Goal: Information Seeking & Learning: Learn about a topic

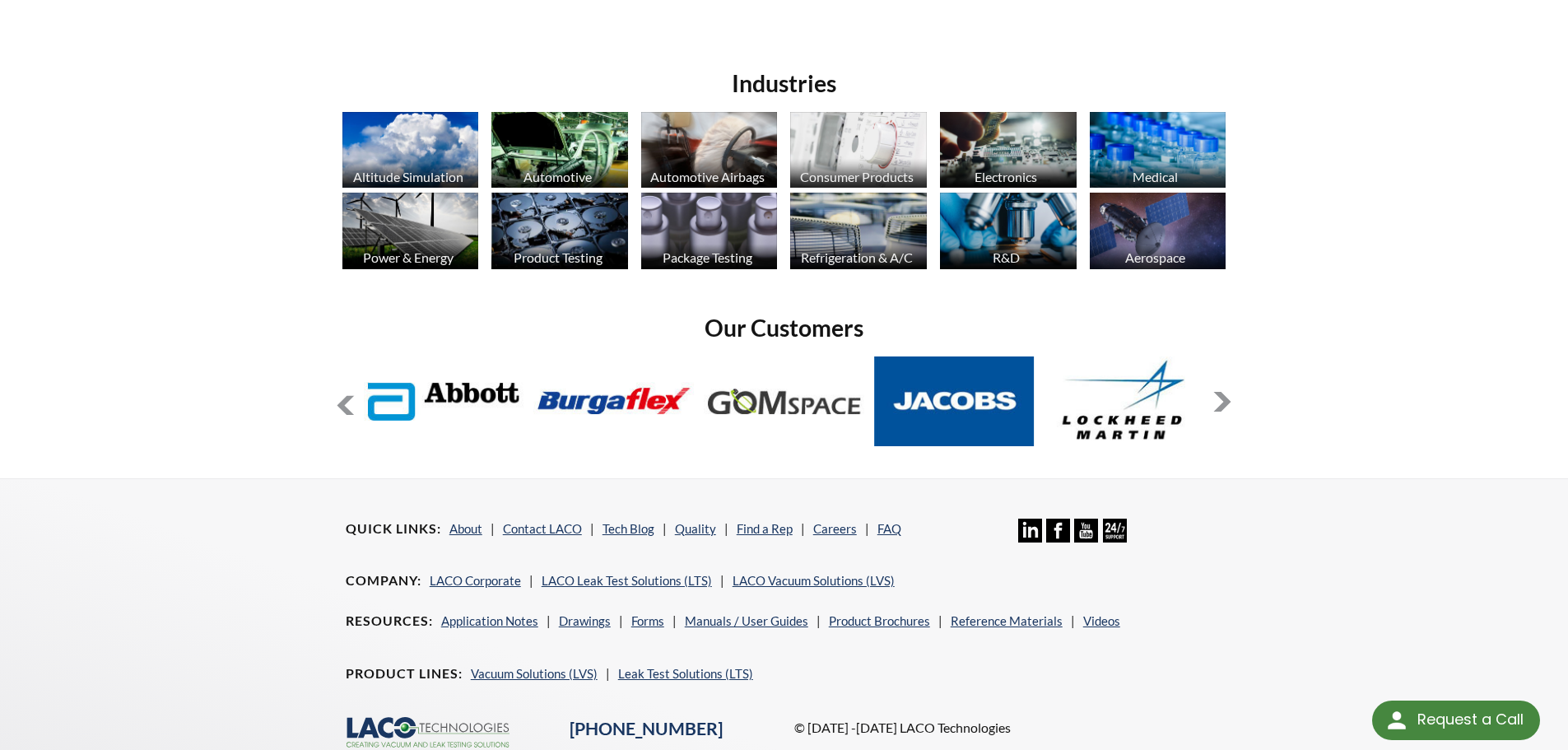
scroll to position [1235, 0]
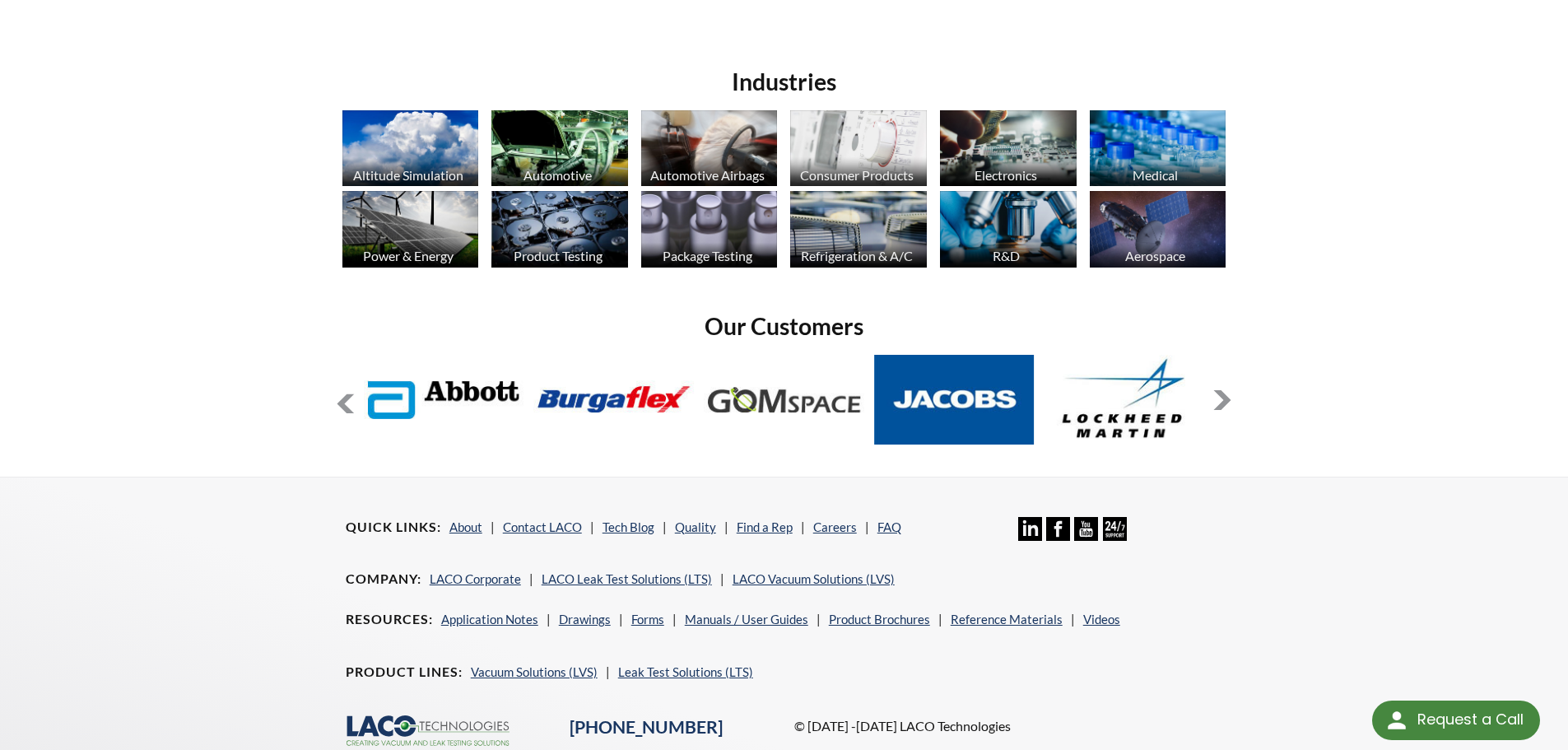
click at [1230, 392] on button at bounding box center [1223, 401] width 20 height 20
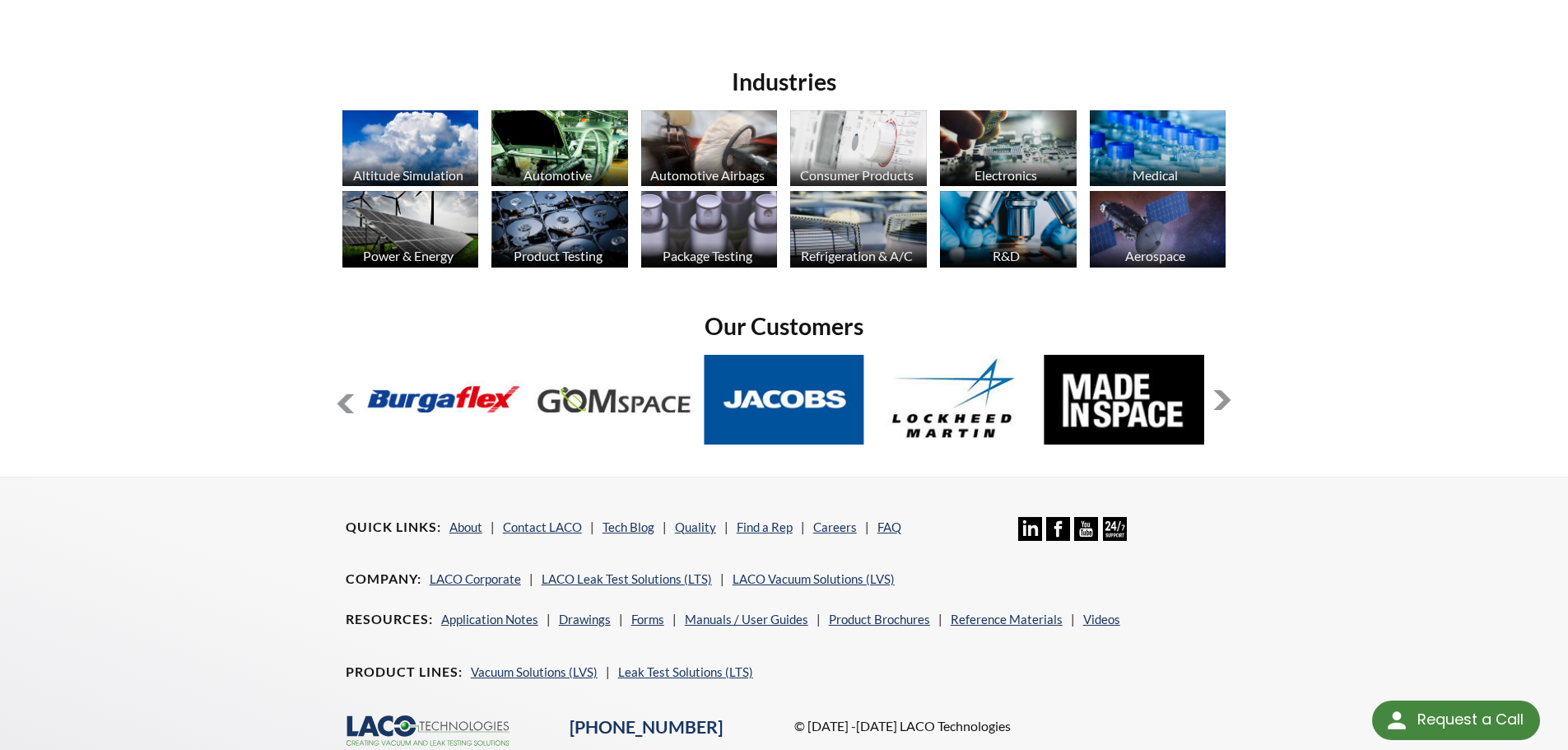
click at [1230, 392] on button at bounding box center [1223, 401] width 20 height 20
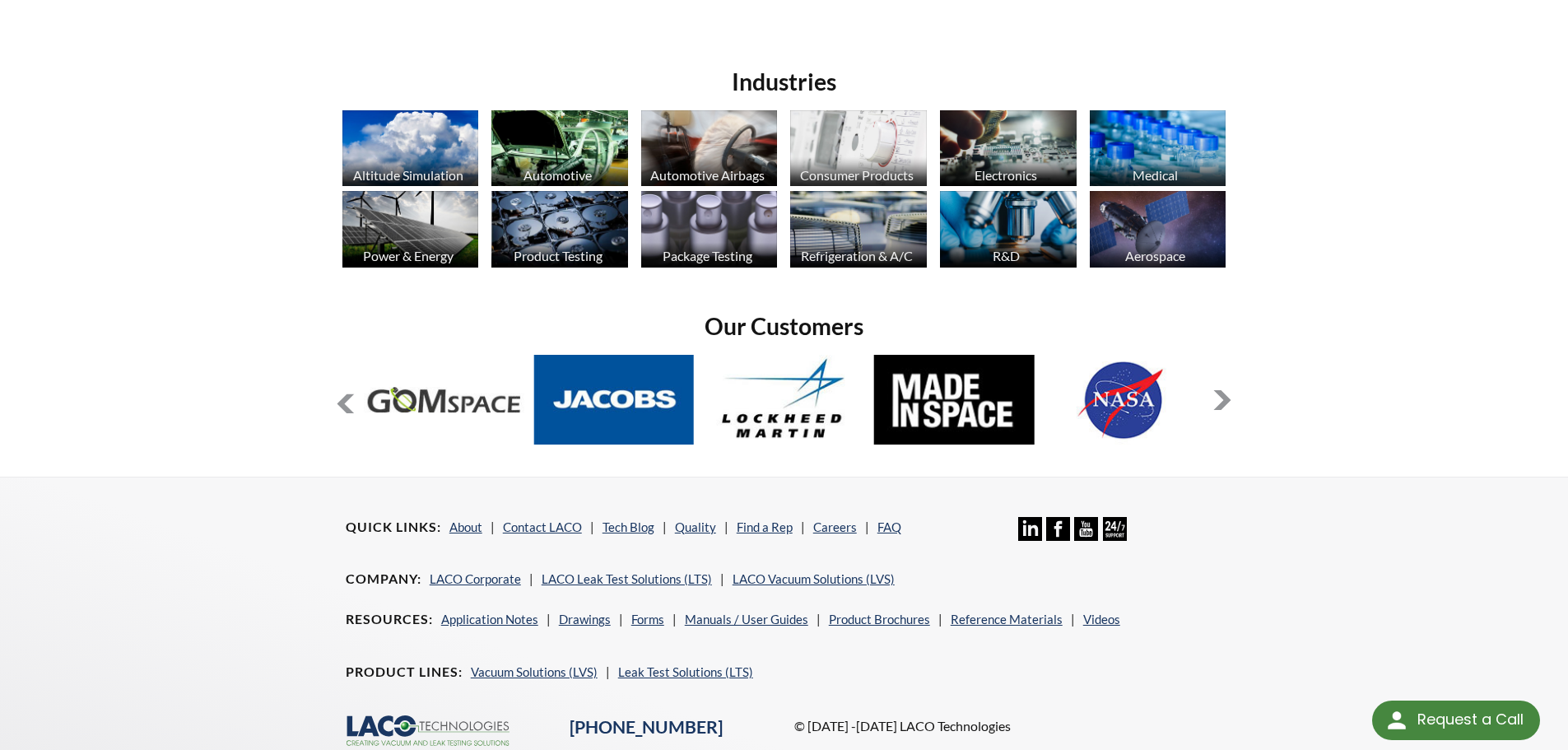
click at [1230, 392] on button at bounding box center [1223, 401] width 20 height 20
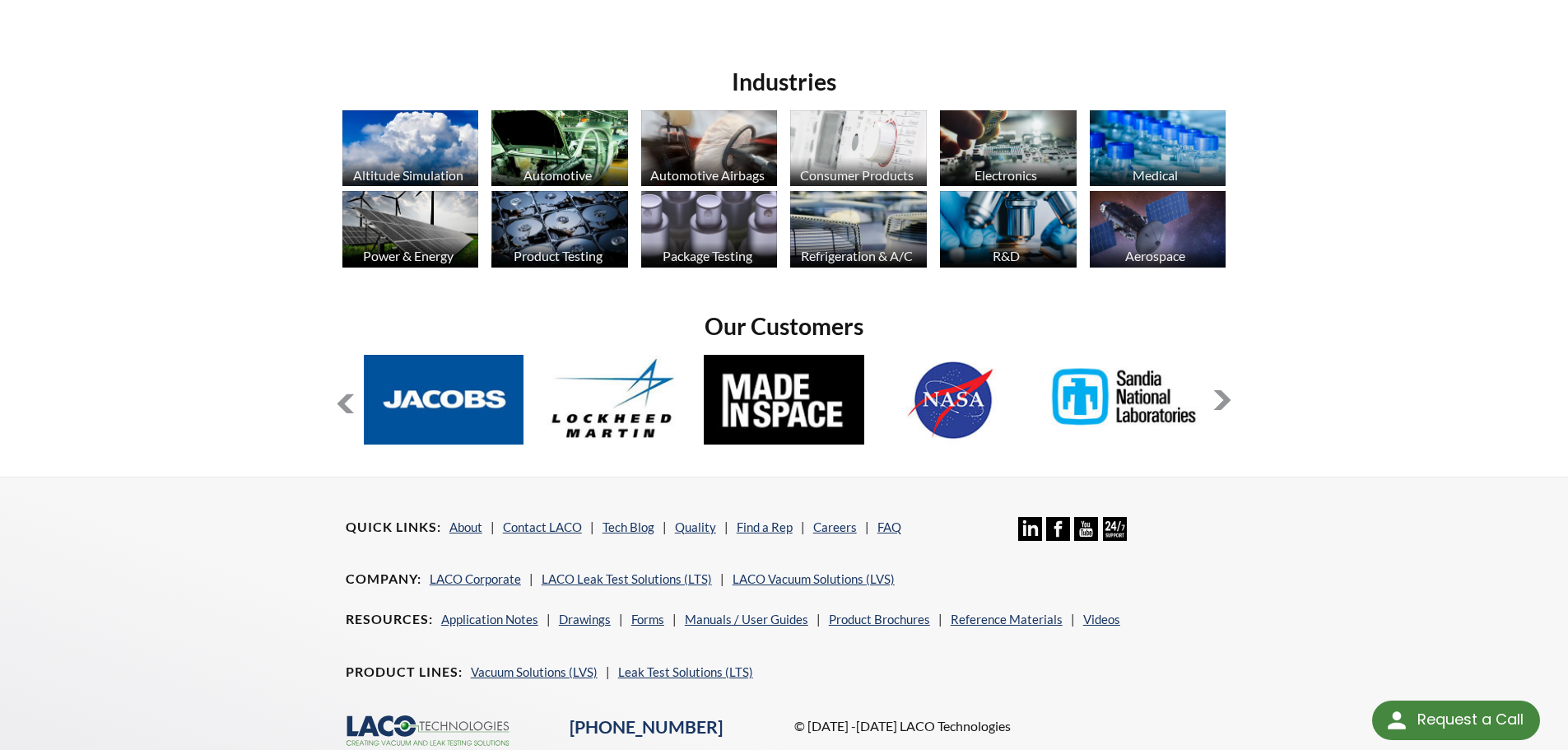
click at [1230, 391] on button at bounding box center [1223, 401] width 20 height 20
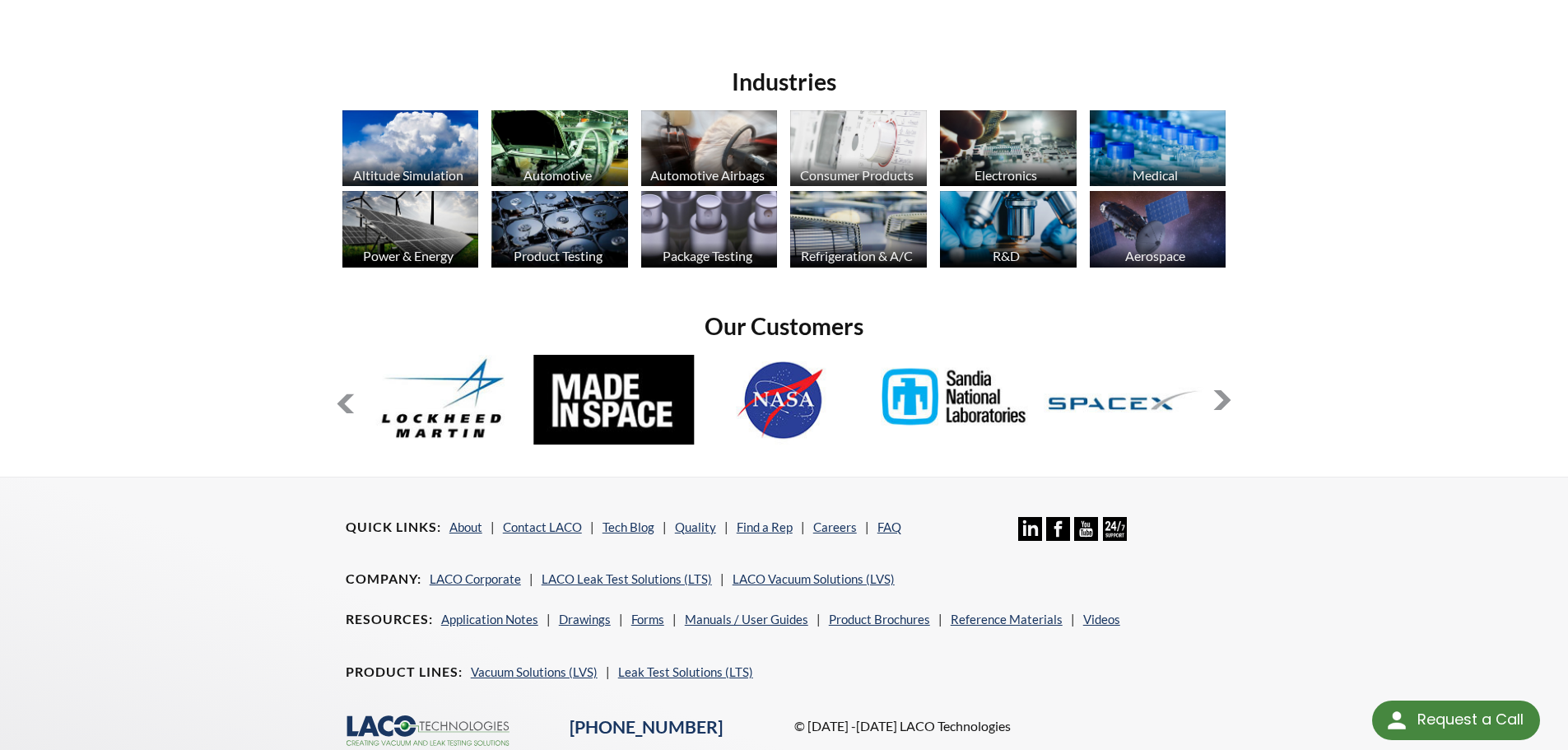
click at [1230, 391] on button at bounding box center [1223, 401] width 20 height 20
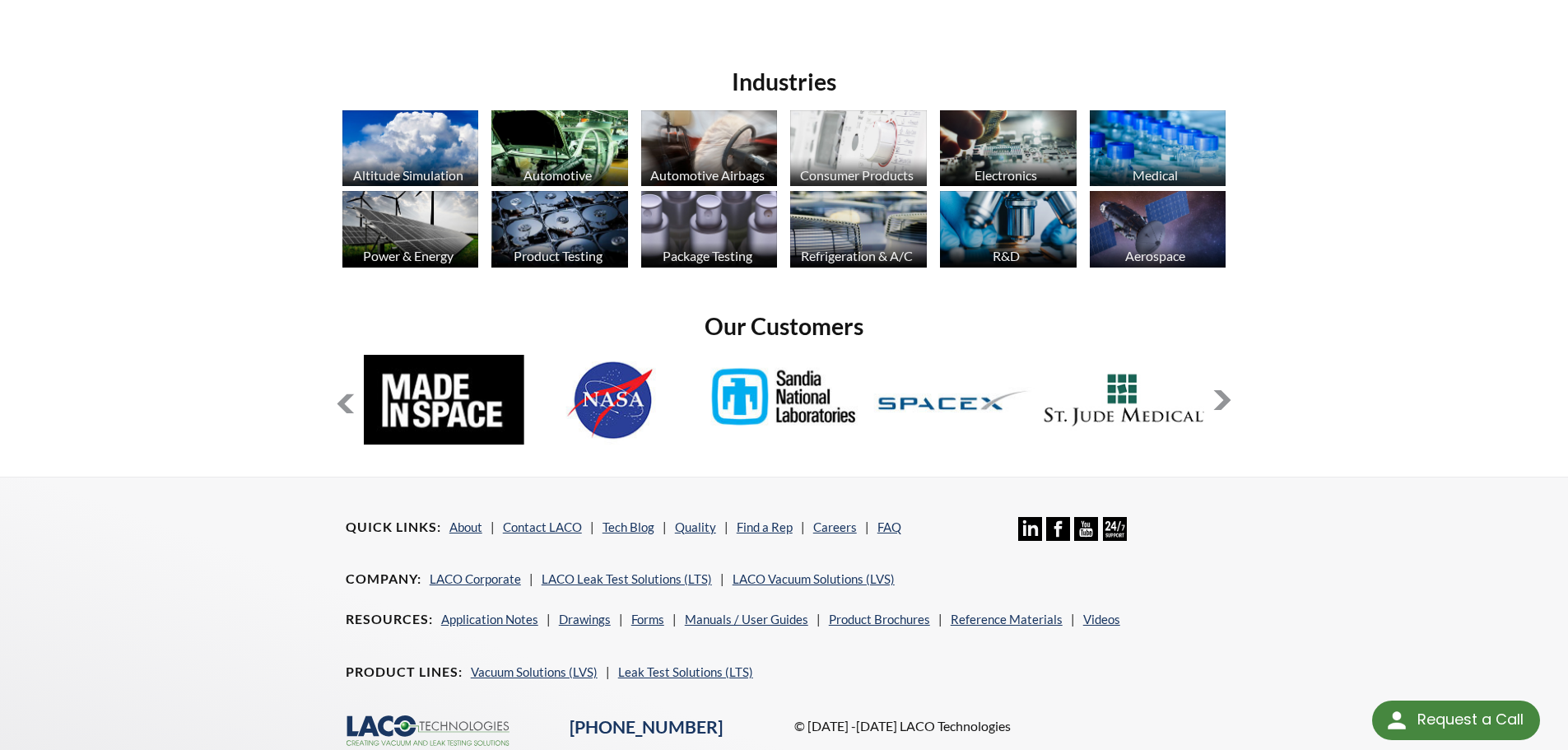
click at [1230, 391] on button at bounding box center [1223, 401] width 20 height 20
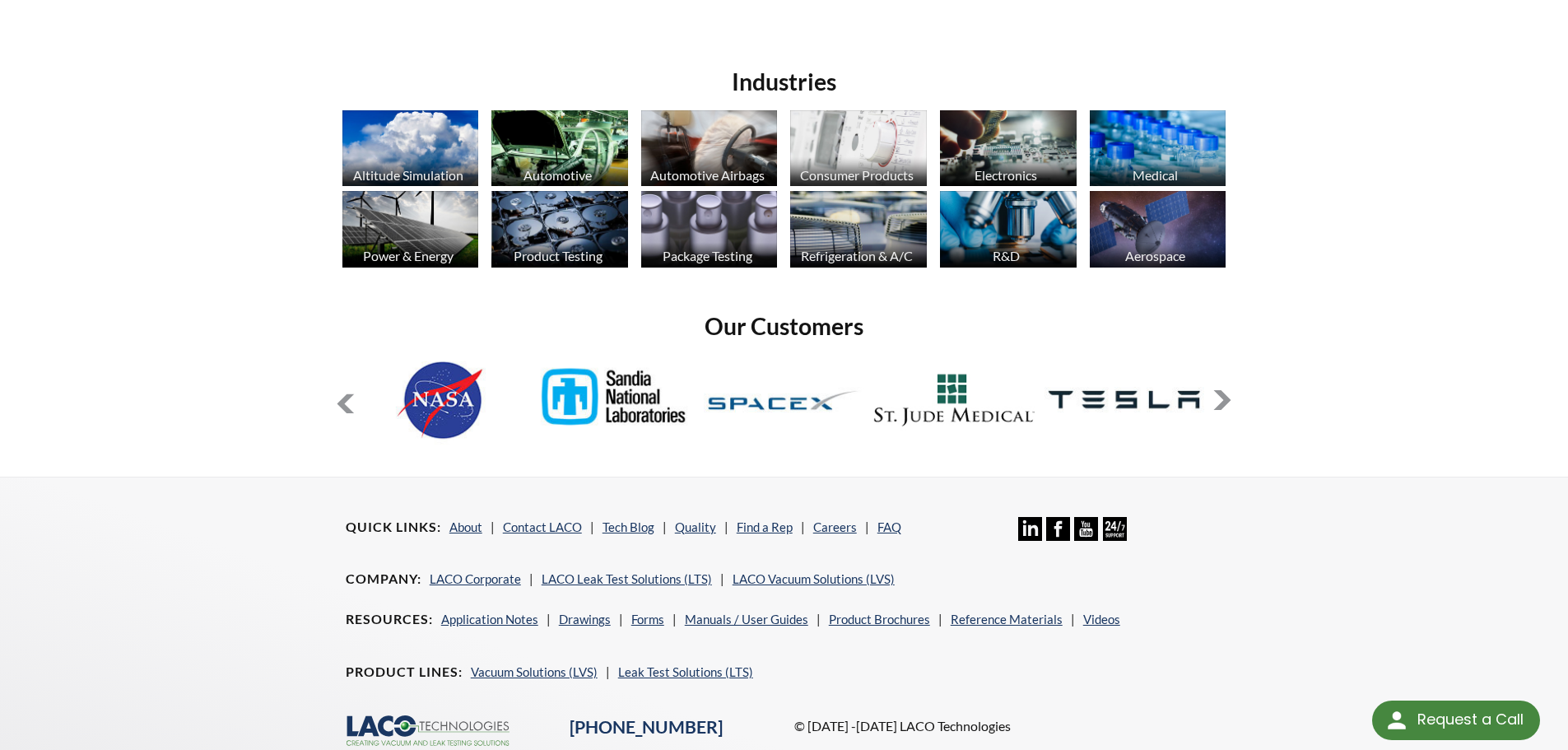
click at [1229, 391] on button at bounding box center [1223, 401] width 20 height 20
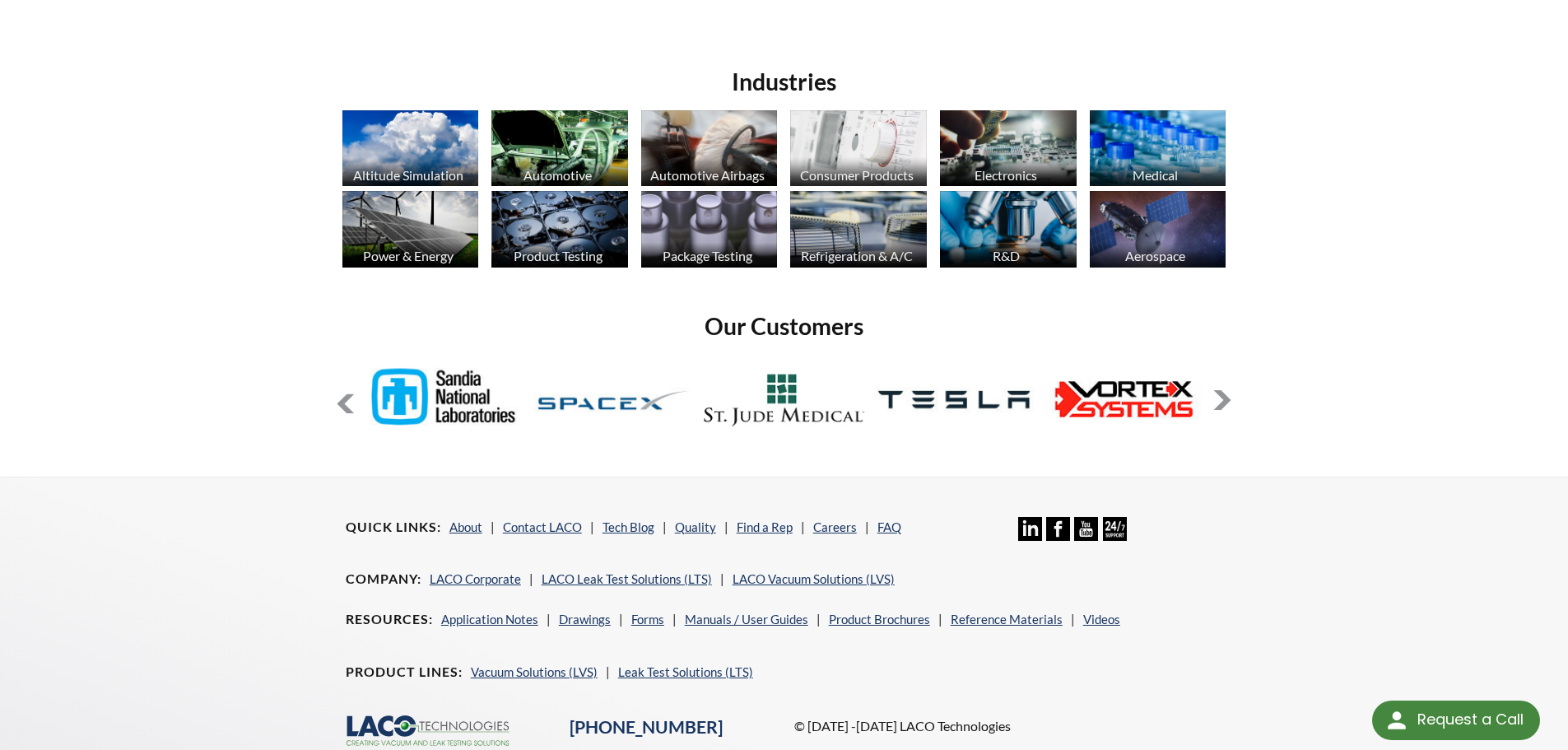
click at [1229, 391] on button at bounding box center [1223, 401] width 20 height 20
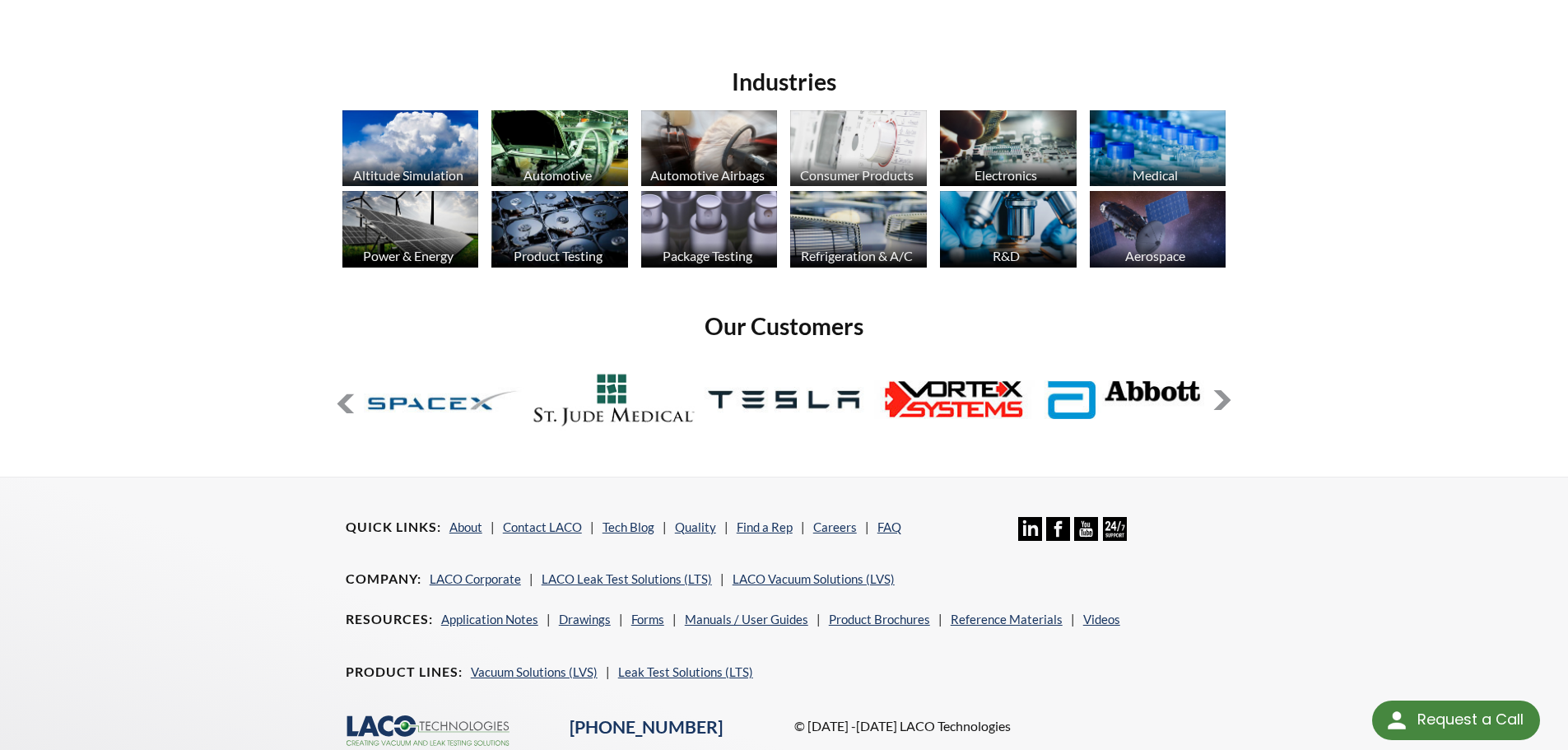
click at [1229, 391] on button at bounding box center [1223, 401] width 20 height 20
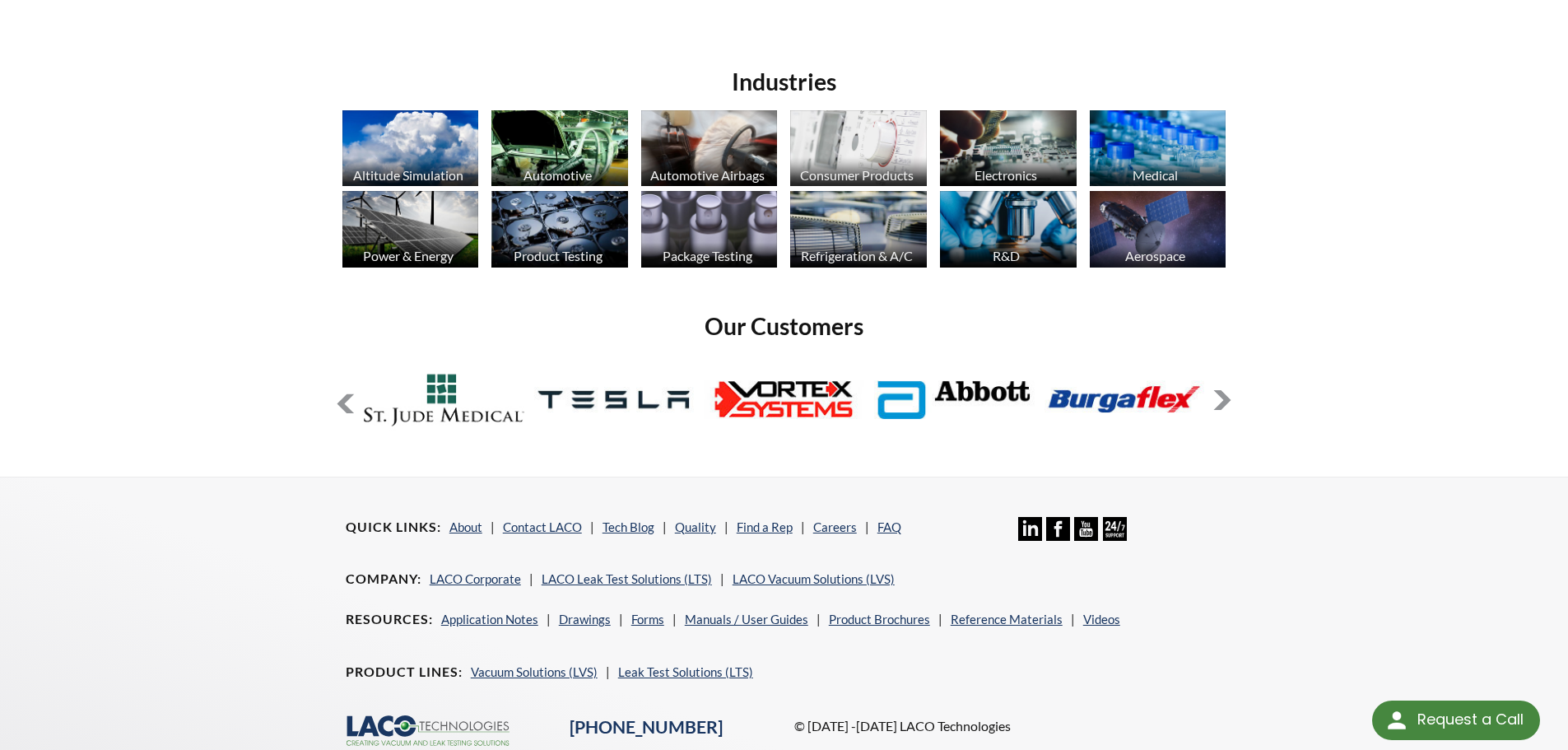
click at [1229, 391] on button at bounding box center [1223, 401] width 20 height 20
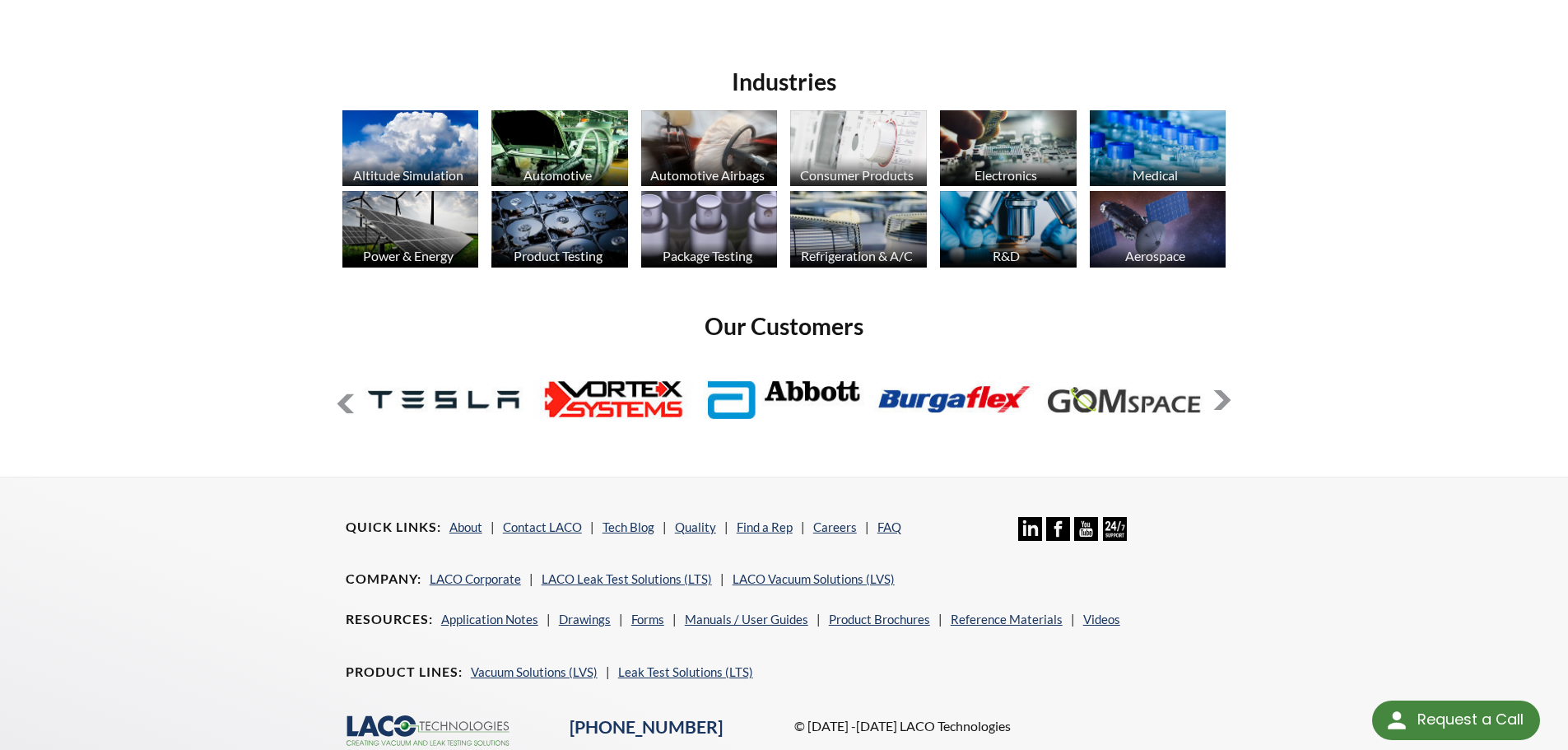
click at [1228, 391] on button at bounding box center [1223, 401] width 20 height 20
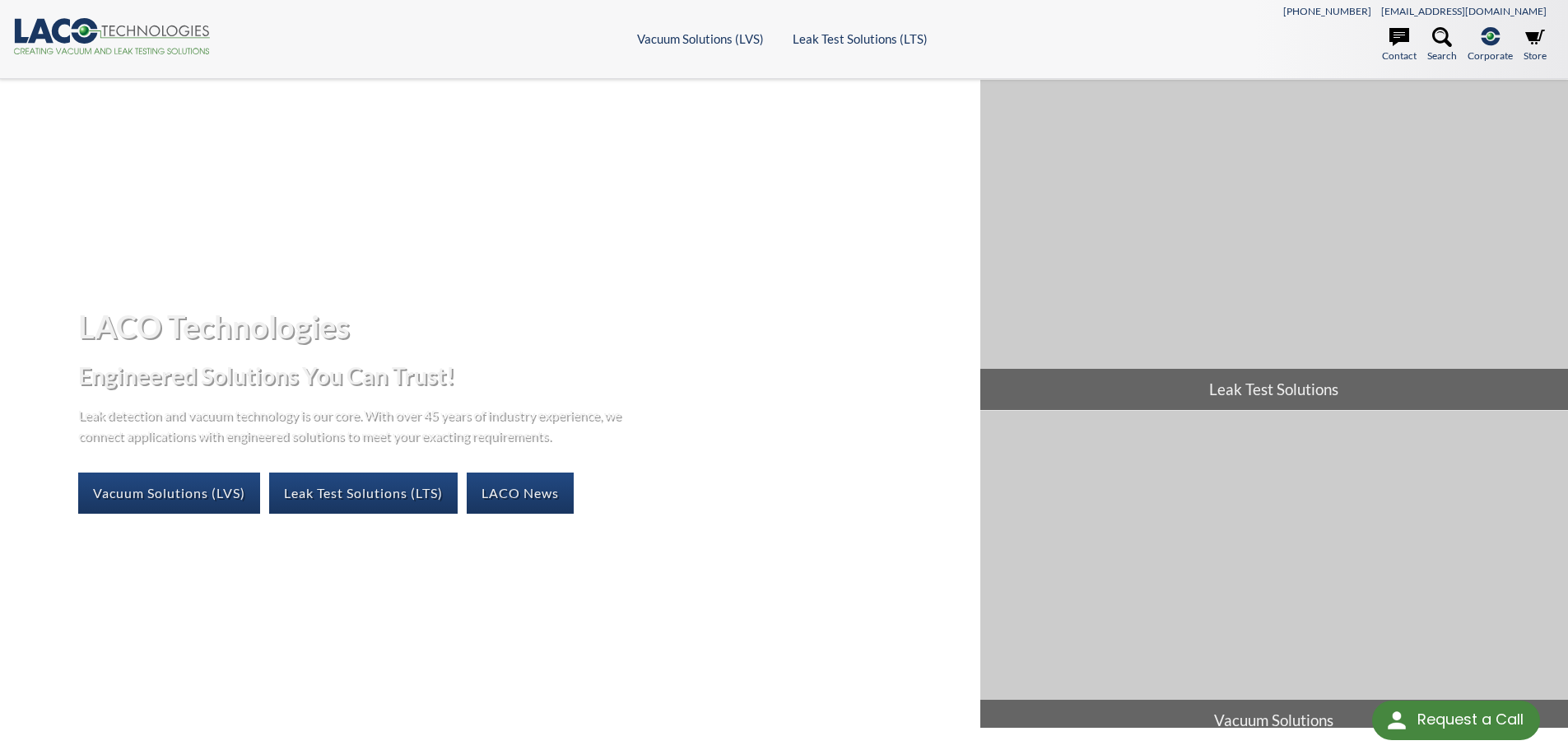
scroll to position [0, 0]
click at [79, 28] on icon ".cls-1{fill:#193661;}.cls-2{fill:#58595b;}.cls-3{fill:url(#radial-gradient);}.c…" at bounding box center [111, 38] width 197 height 37
select select "Language Translate Widget"
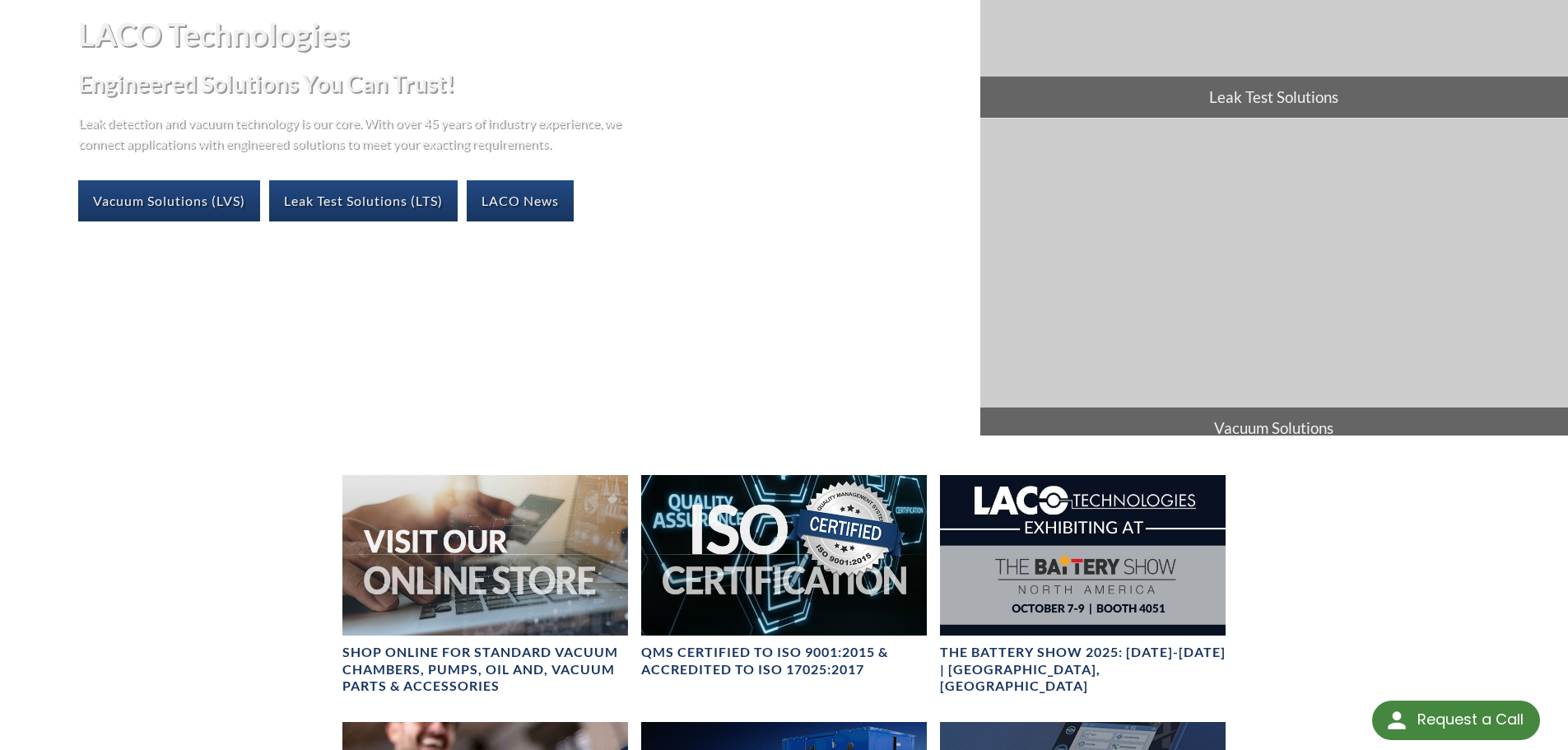
scroll to position [247, 0]
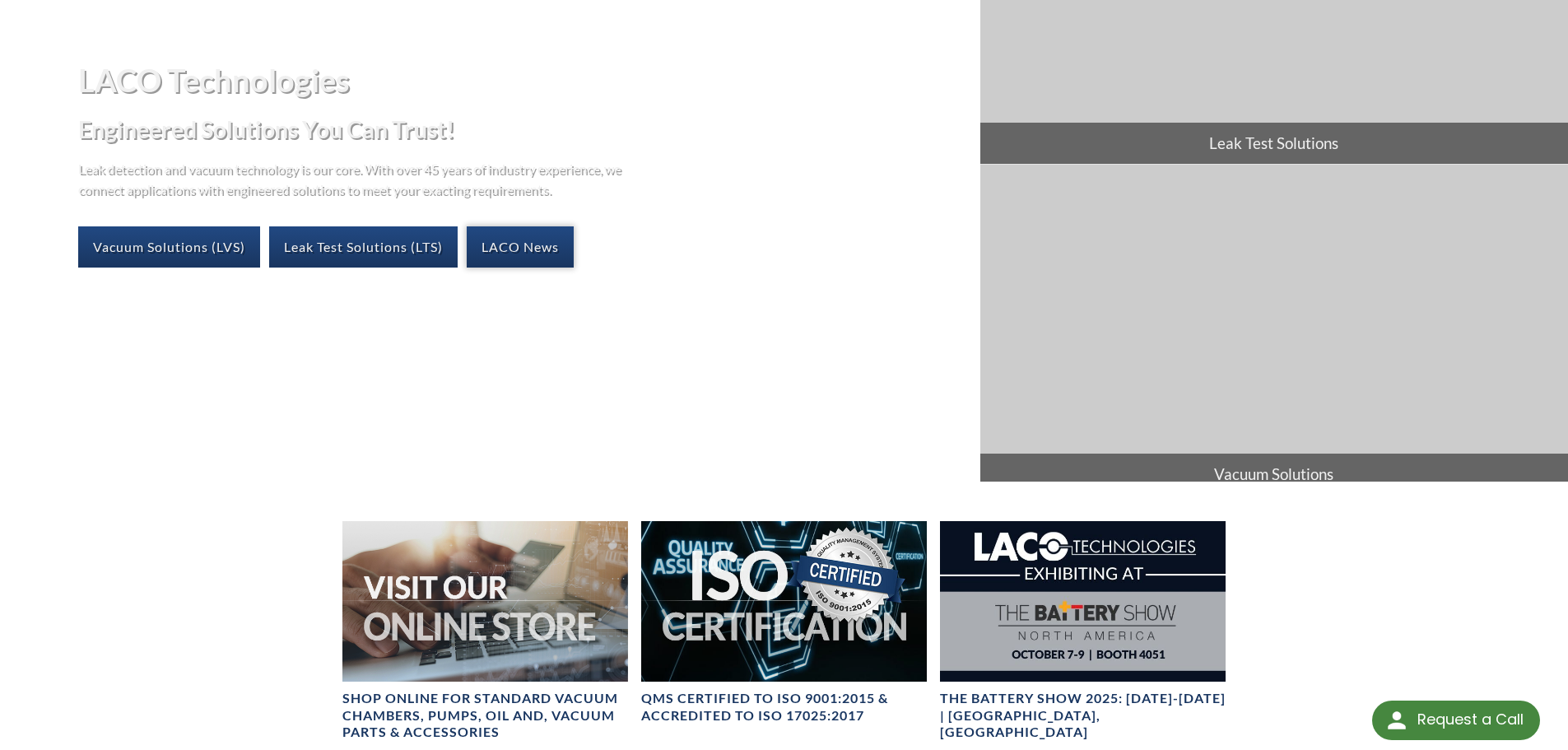
click at [555, 248] on link "LACO News" at bounding box center [520, 247] width 107 height 41
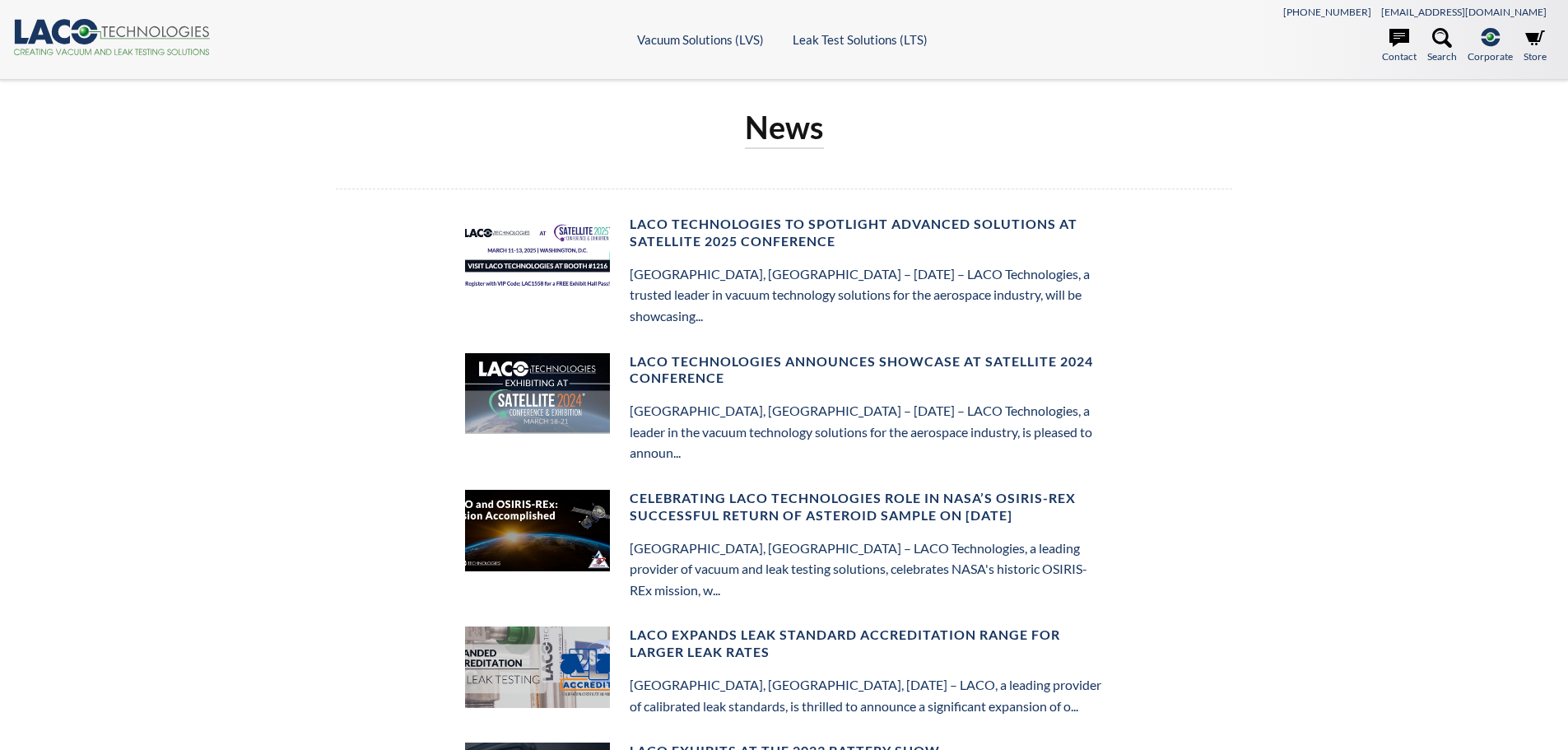
select select "Language Translate Widget"
click at [178, 21] on icon ".cls-1{fill:#193661;}.cls-2{fill:#58595b;}.cls-3{fill:url(#radial-gradient);}.c…" at bounding box center [111, 38] width 197 height 37
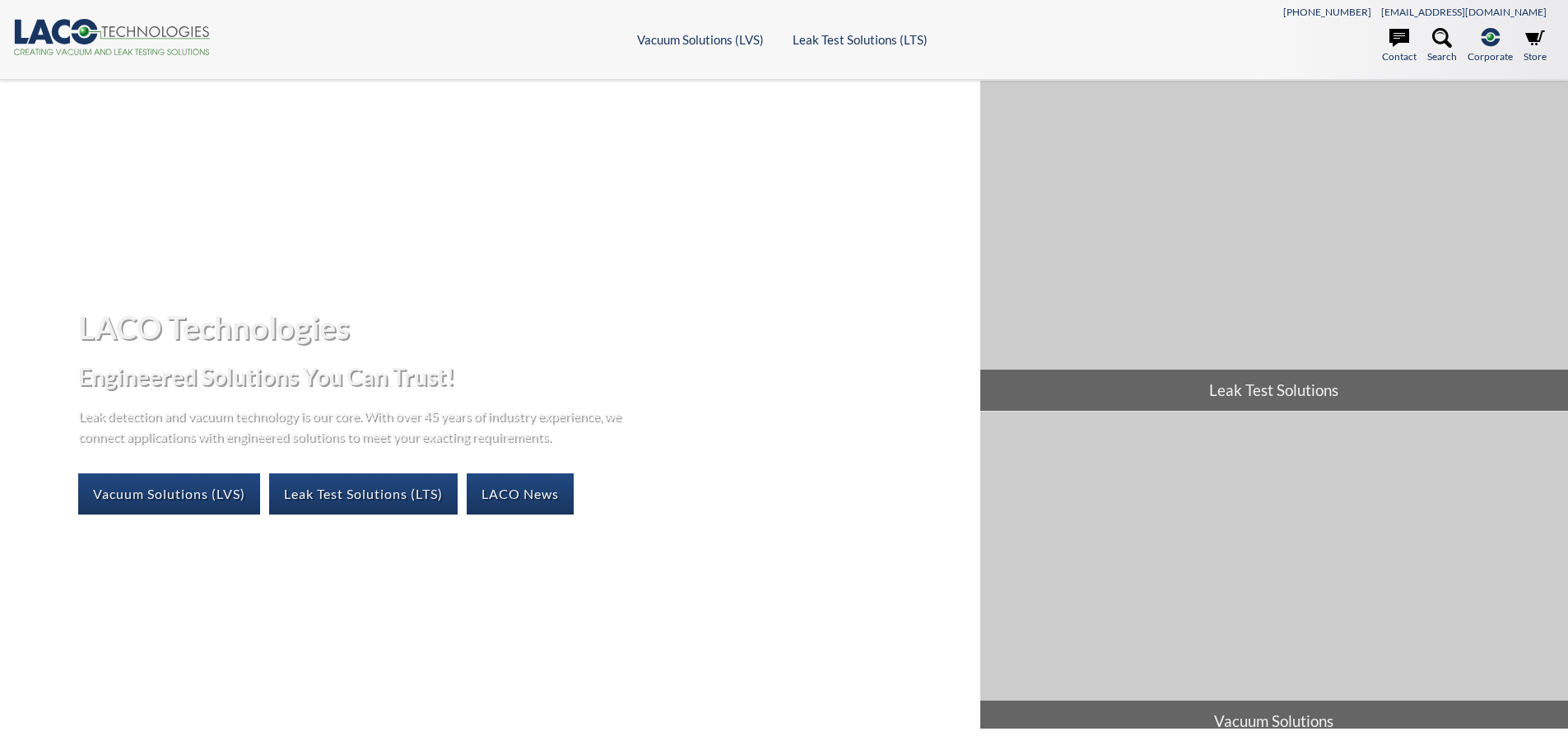
select select "Language Translate Widget"
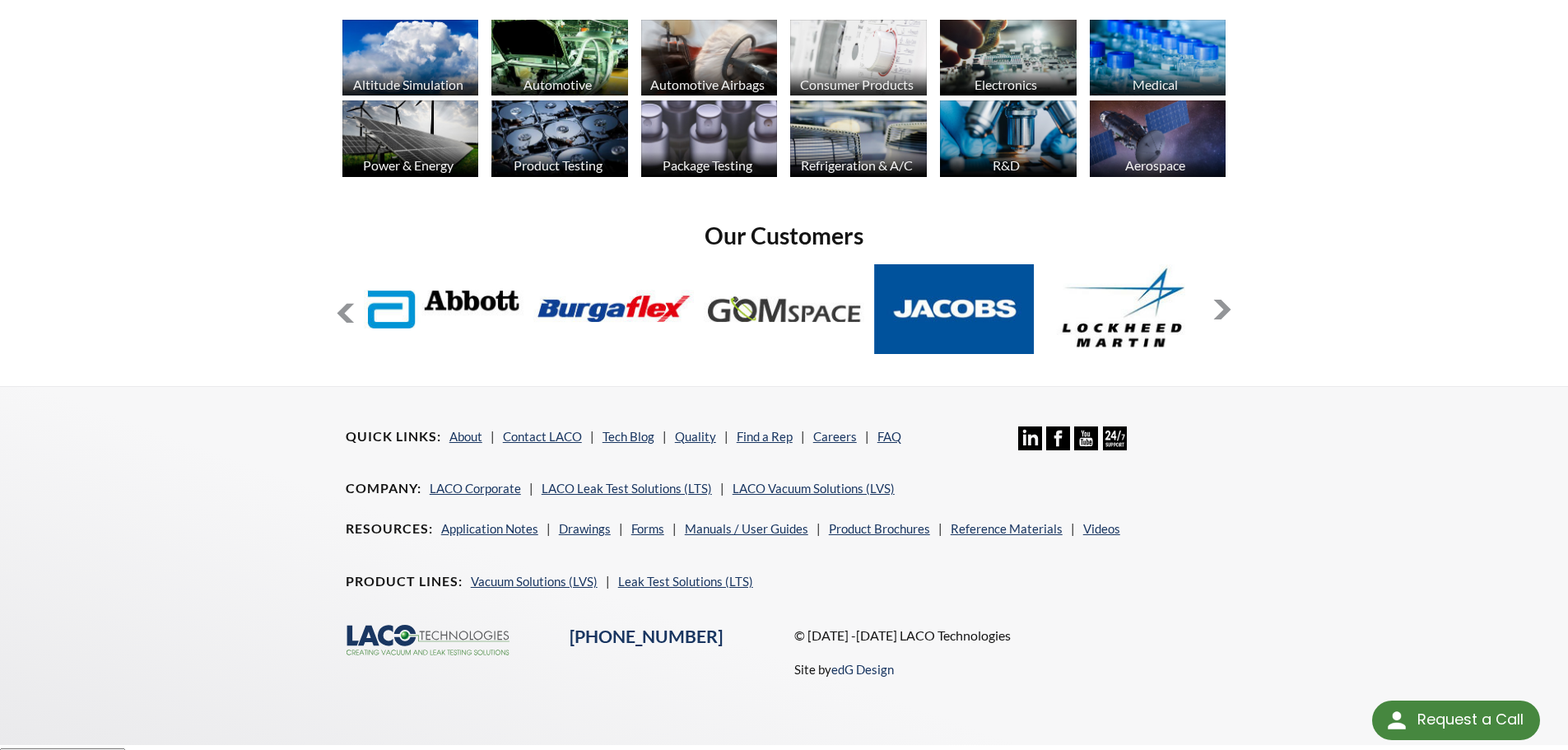
scroll to position [1342, 0]
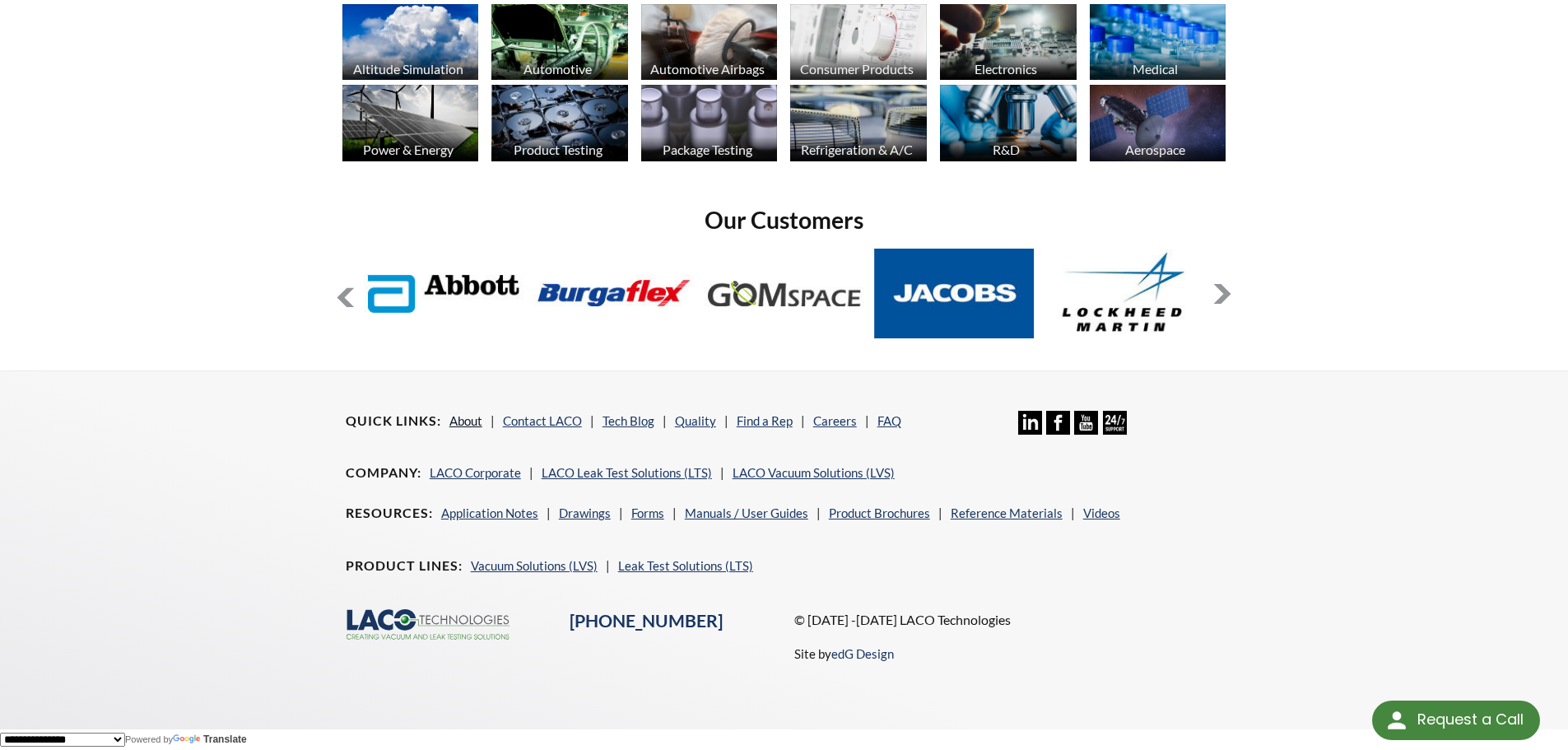
click at [459, 424] on link "About" at bounding box center [466, 421] width 33 height 15
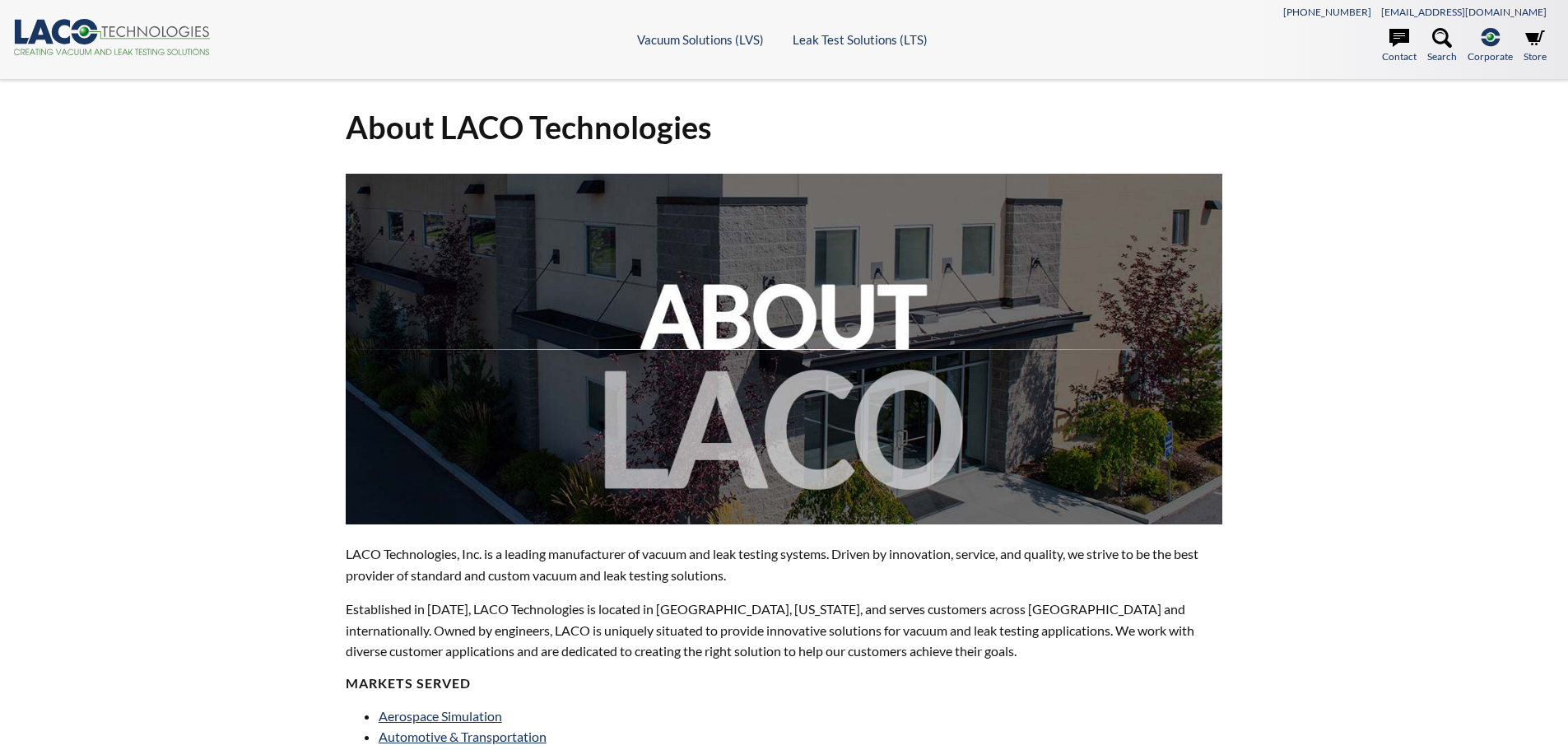
select select "Language Translate Widget"
